Goal: Navigation & Orientation: Find specific page/section

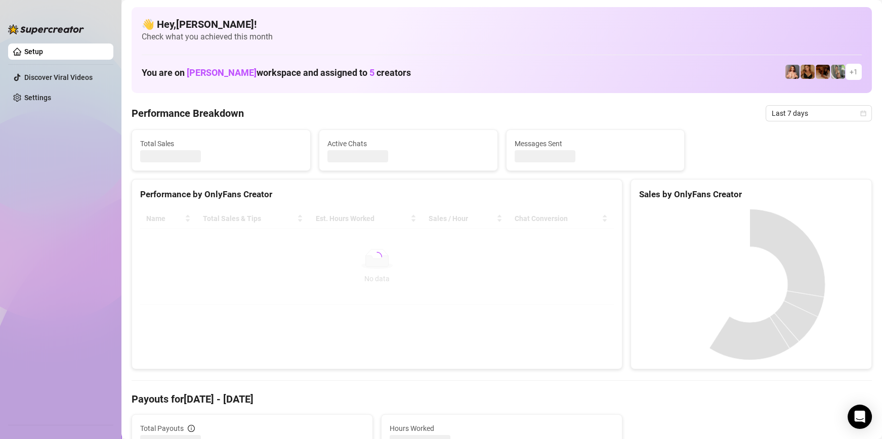
click at [796, 19] on h4 "👋 Hey, Vince deltran !" at bounding box center [502, 24] width 720 height 14
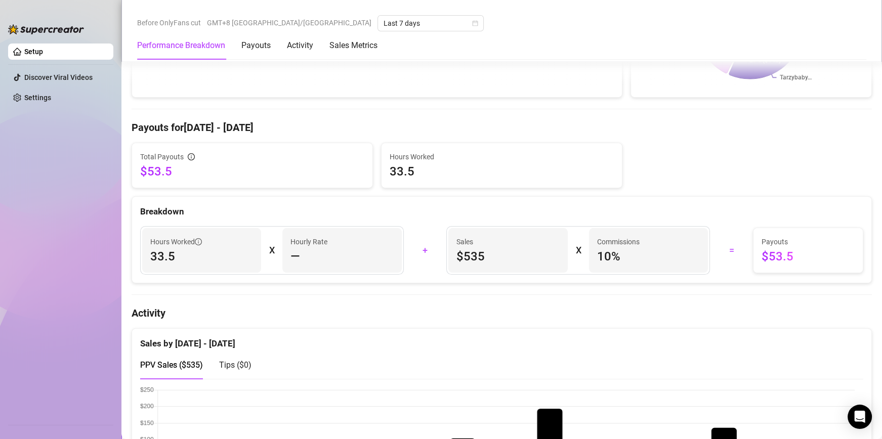
scroll to position [405, 0]
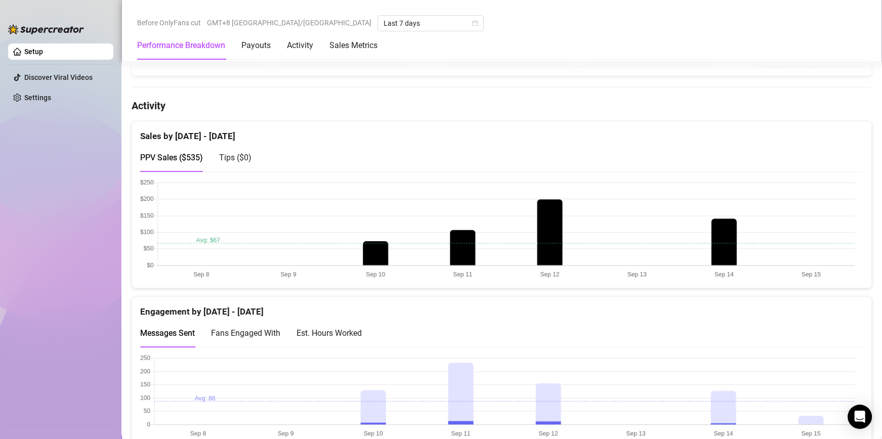
scroll to position [405, 0]
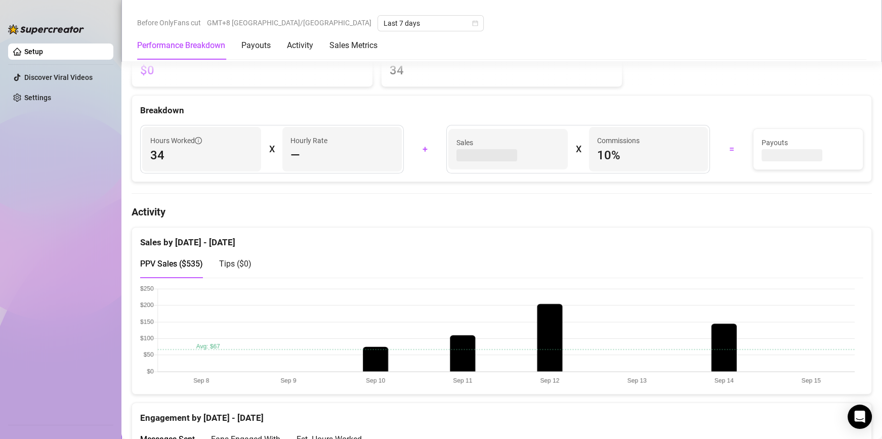
scroll to position [456, 0]
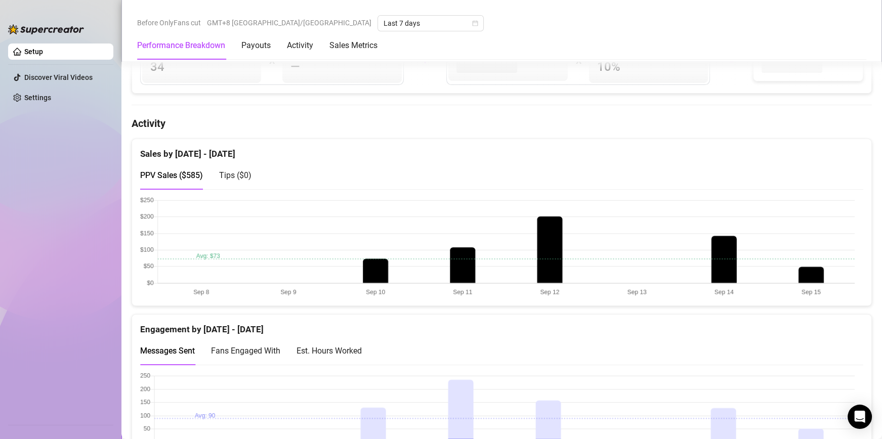
scroll to position [506, 0]
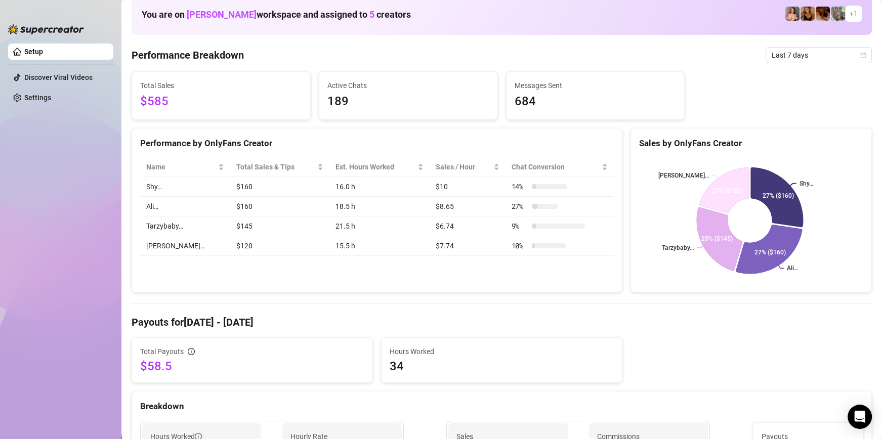
scroll to position [57, 0]
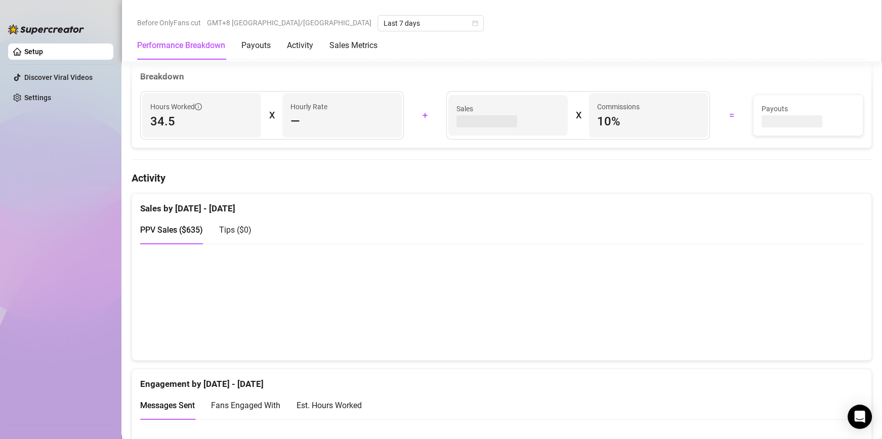
scroll to position [405, 0]
